Goal: Task Accomplishment & Management: Manage account settings

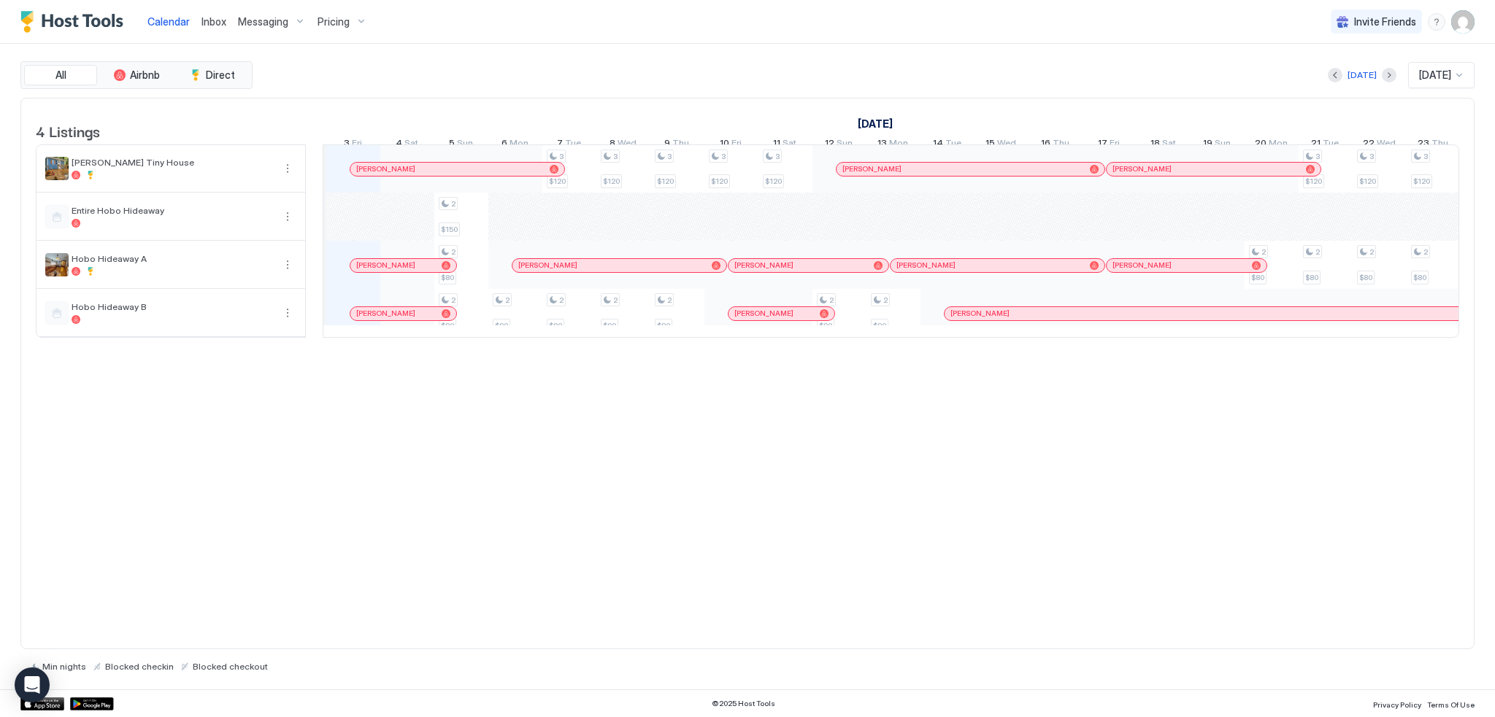
click at [940, 433] on div "4 Listings [DATE] [DATE] [DATE] 18 Thu 19 Fri 20 Sat 21 Sun 22 Mon 23 Tue 24 We…" at bounding box center [747, 374] width 1454 height 553
drag, startPoint x: 880, startPoint y: 547, endPoint x: 326, endPoint y: 253, distance: 627.2
click at [880, 547] on div "4 Listings [DATE] [DATE] [DATE] 18 Thu 19 Fri 20 Sat 21 Sun 22 Mon 23 Tue 24 We…" at bounding box center [747, 374] width 1454 height 553
click at [368, 175] on div at bounding box center [369, 169] width 12 height 12
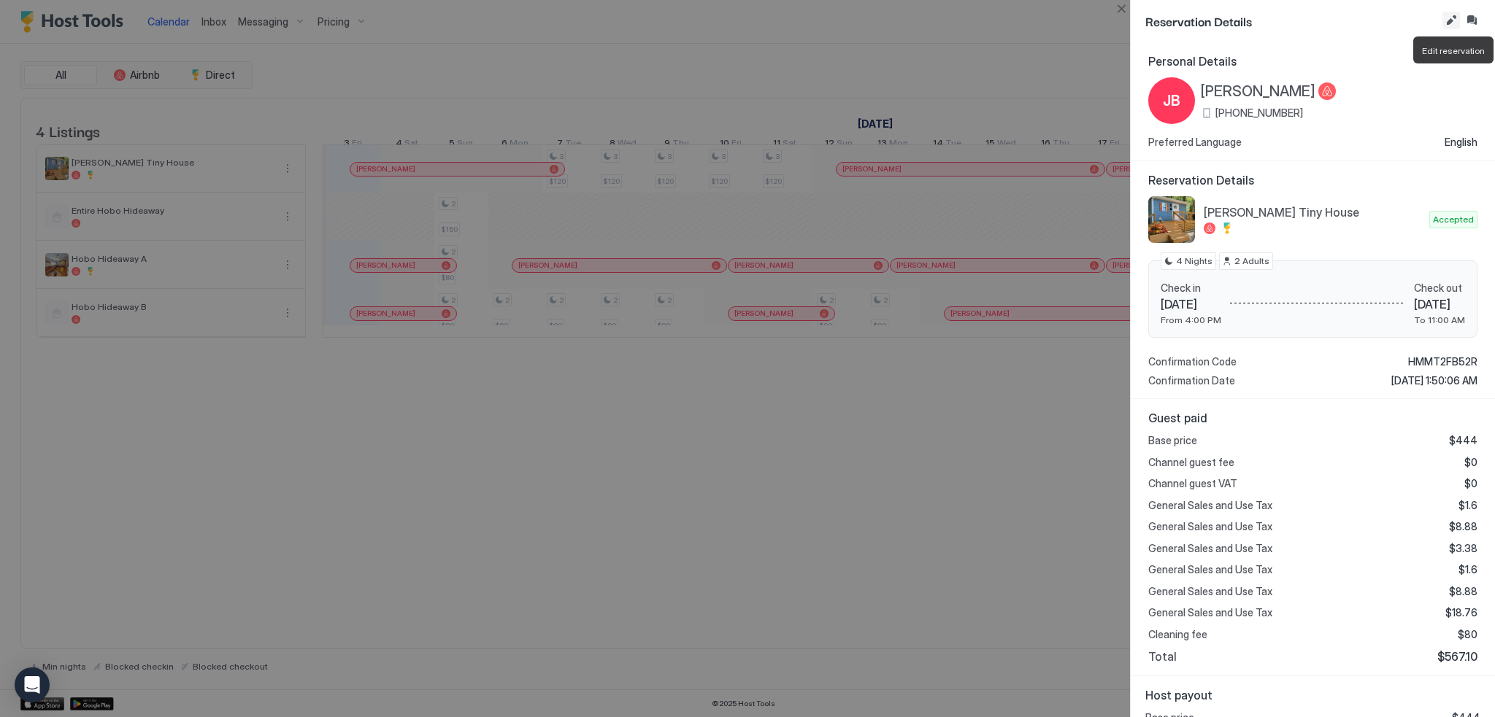
click at [1453, 20] on button "Edit reservation" at bounding box center [1451, 21] width 18 height 18
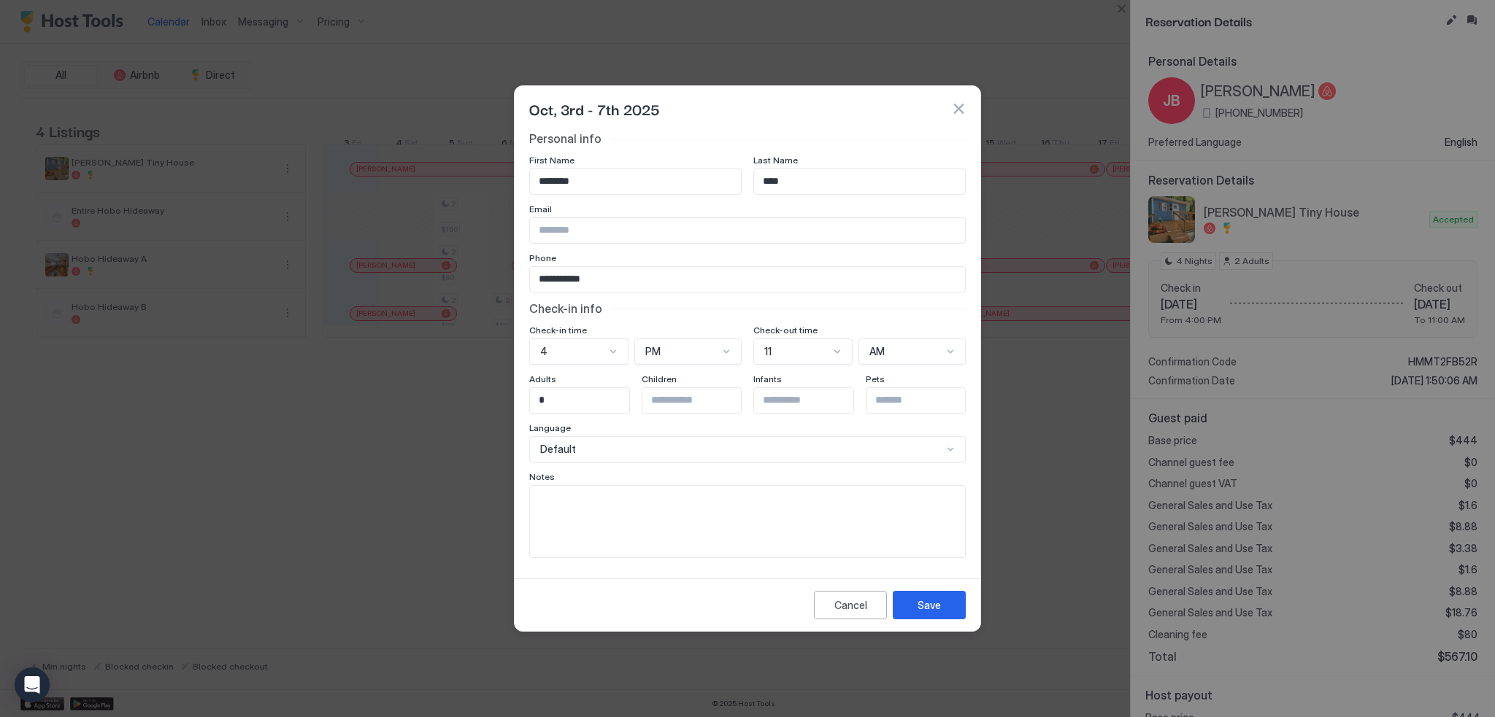
click at [747, 516] on textarea "Input Field" at bounding box center [747, 522] width 435 height 72
click at [832, 232] on input "Input Field" at bounding box center [747, 230] width 435 height 25
click at [604, 353] on div "4" at bounding box center [578, 352] width 99 height 26
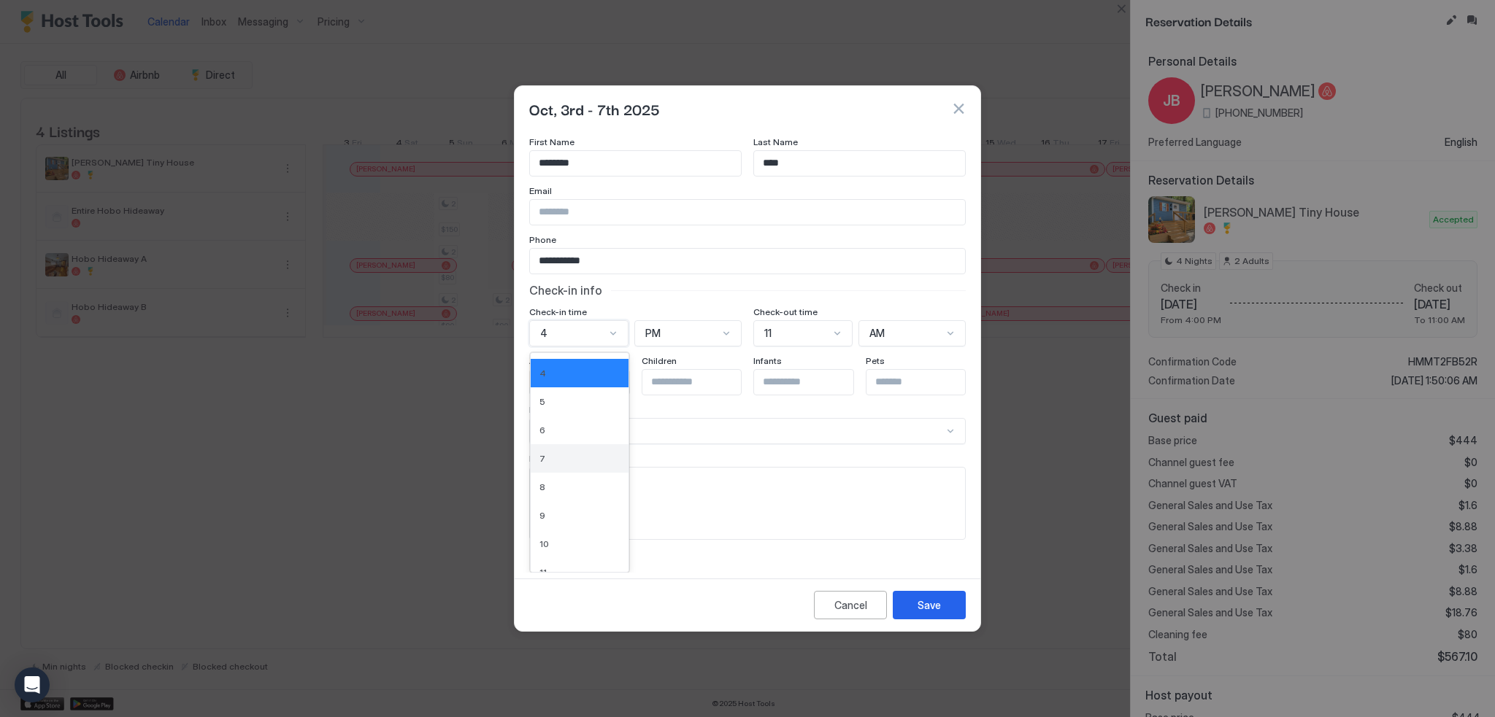
scroll to position [85, 0]
click at [572, 535] on div "10" at bounding box center [579, 539] width 80 height 11
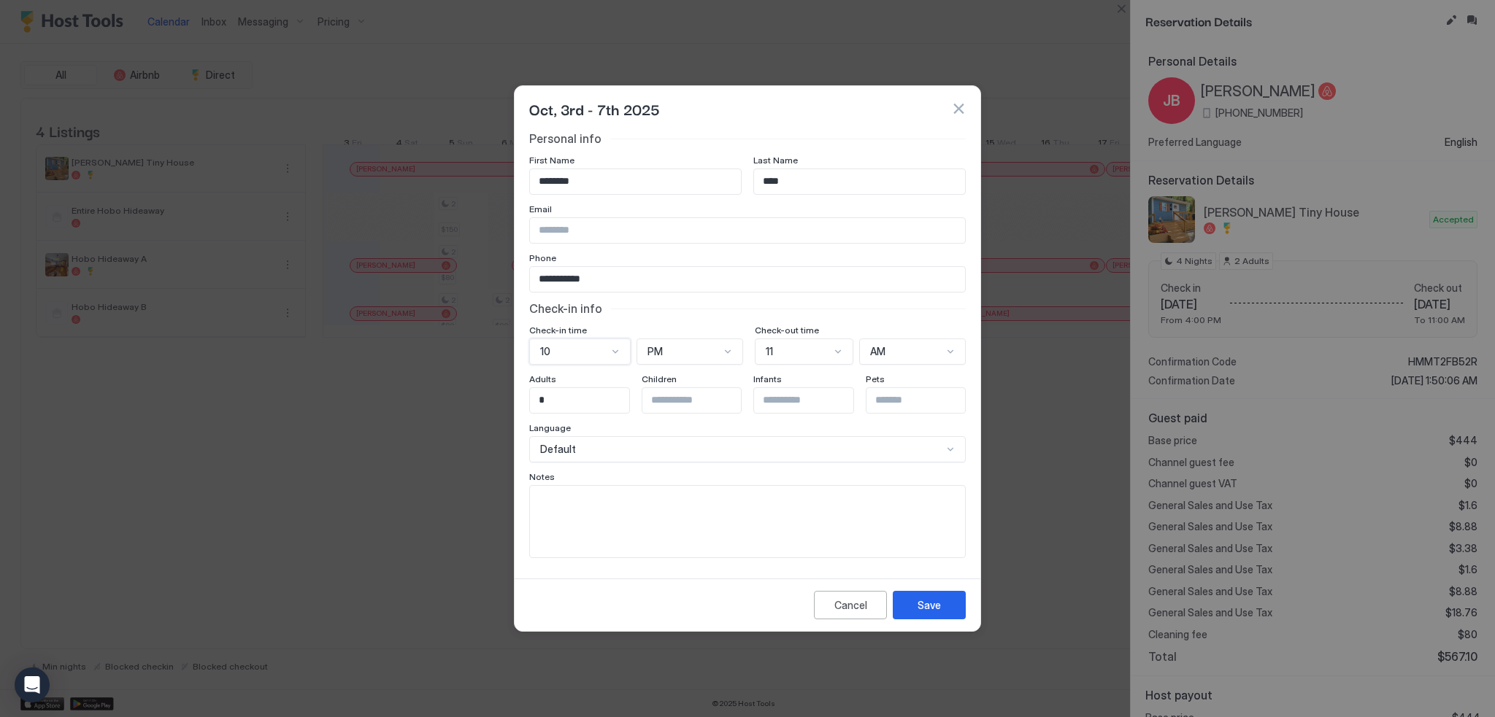
scroll to position [0, 0]
click at [723, 355] on div at bounding box center [728, 352] width 12 height 12
click at [704, 394] on div "AM" at bounding box center [690, 386] width 105 height 28
click at [920, 607] on div "Save" at bounding box center [928, 605] width 23 height 15
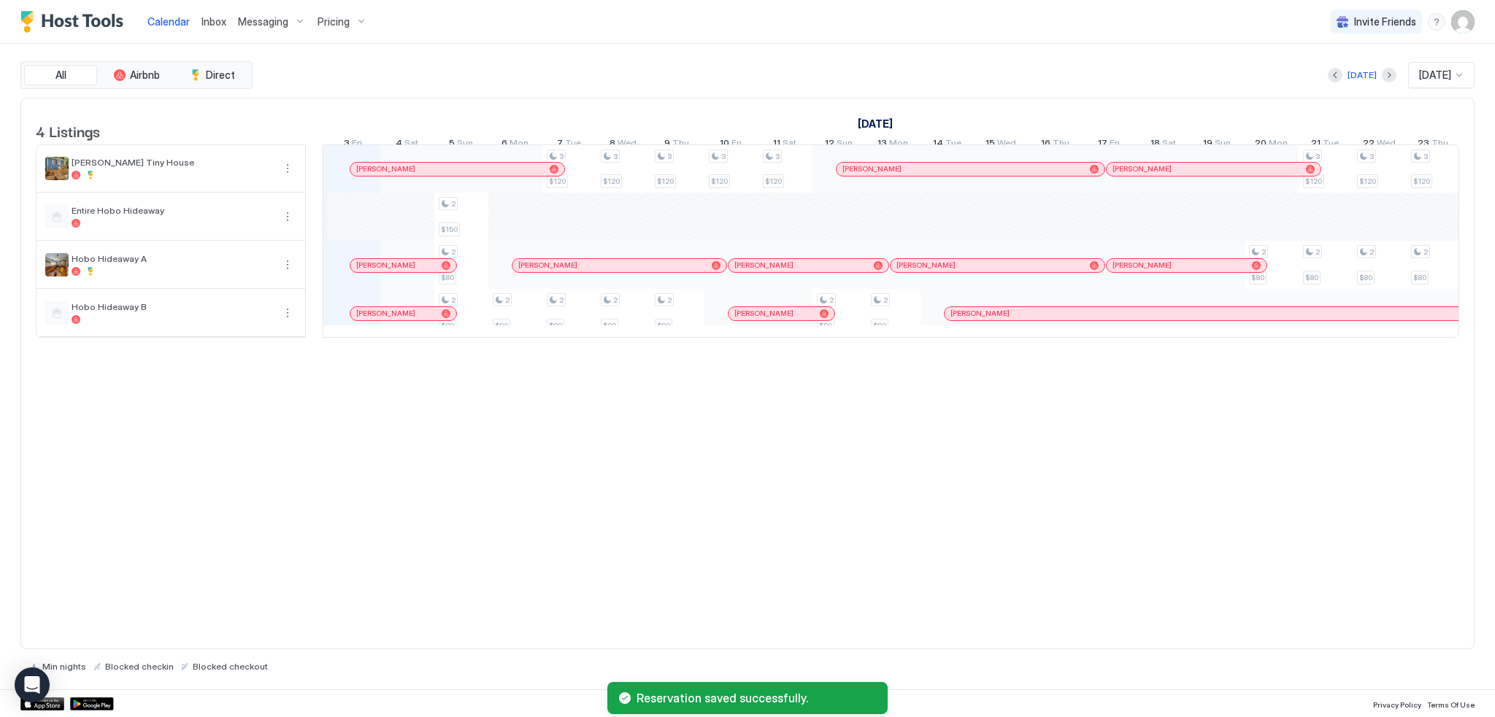
click at [838, 504] on div "4 Listings [DATE] [DATE] [DATE] 18 Thu 19 Fri 20 Sat 21 Sun 22 Mon 23 Tue 24 We…" at bounding box center [747, 374] width 1454 height 553
click at [1086, 485] on div "4 Listings [DATE] [DATE] [DATE] 18 Thu 19 Fri 20 Sat 21 Sun 22 Mon 23 Tue 24 We…" at bounding box center [747, 374] width 1454 height 553
click at [505, 99] on div "[DATE] [DATE] [DATE] 18 Thu 19 Fri 20 Sat 21 Sun 22 Mon 23 Tue 24 Wed 25 Thu 26…" at bounding box center [83, 127] width 1136 height 57
click at [709, 583] on div "4 Listings [DATE] [DATE] [DATE] 18 Thu 19 Fri 20 Sat 21 Sun 22 Mon 23 Tue 24 We…" at bounding box center [747, 374] width 1454 height 553
click at [736, 496] on div "4 Listings [DATE] [DATE] [DATE] 18 Thu 19 Fri 20 Sat 21 Sun 22 Mon 23 Tue 24 We…" at bounding box center [747, 374] width 1454 height 553
